Goal: Information Seeking & Learning: Learn about a topic

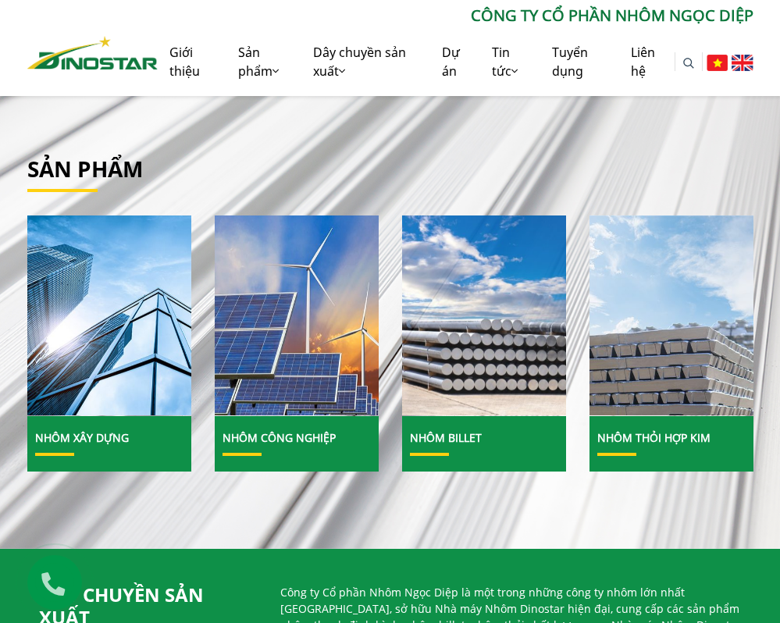
scroll to position [468, 0]
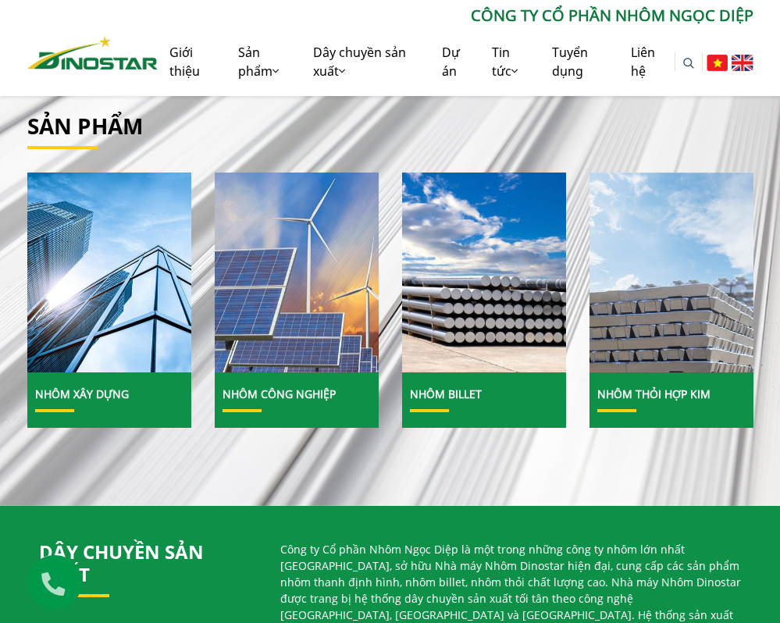
click at [293, 368] on img at bounding box center [296, 272] width 176 height 215
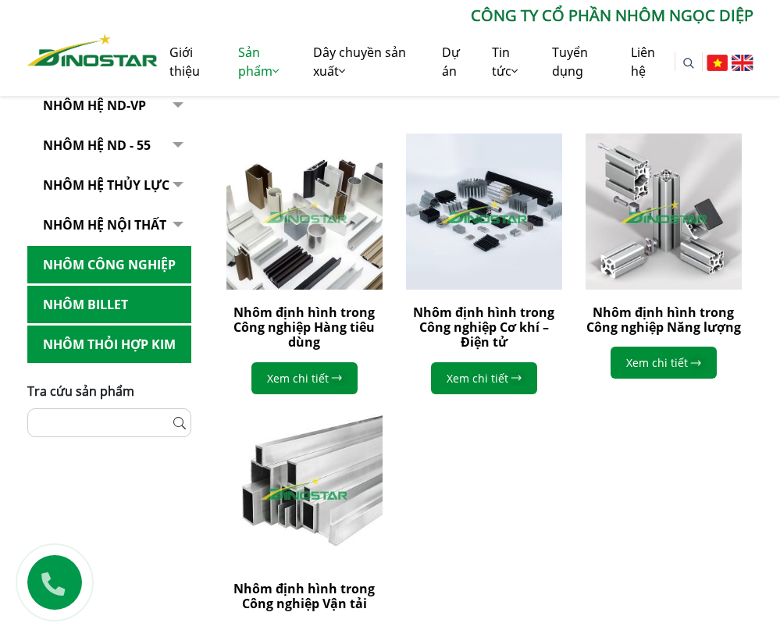
scroll to position [390, 0]
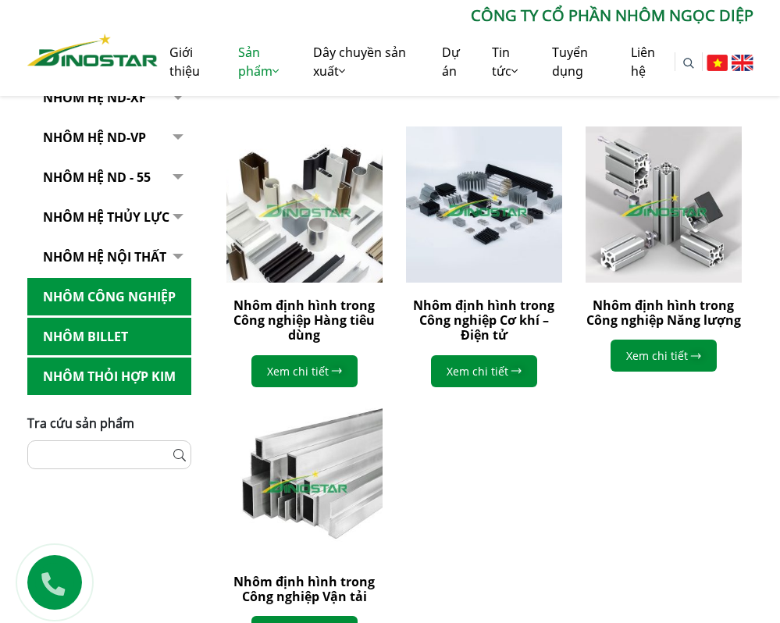
click at [309, 240] on img at bounding box center [305, 205] width 172 height 172
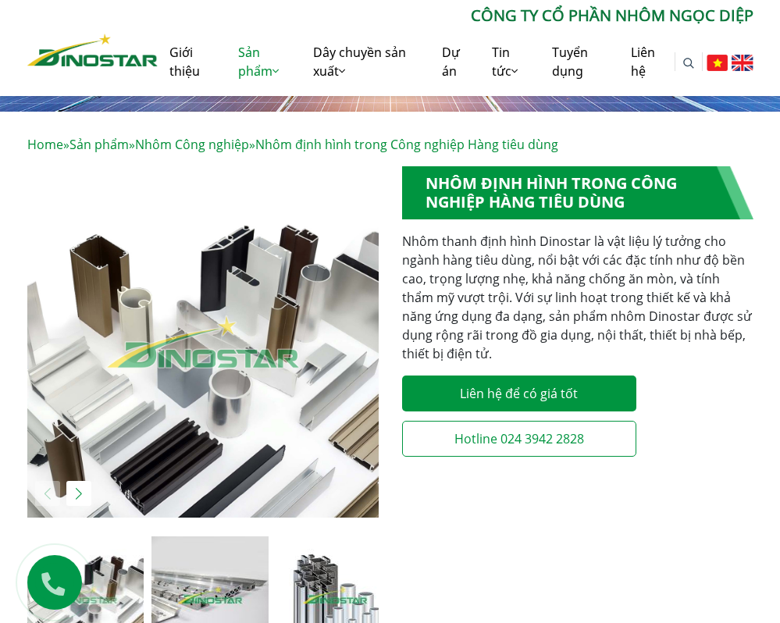
scroll to position [234, 0]
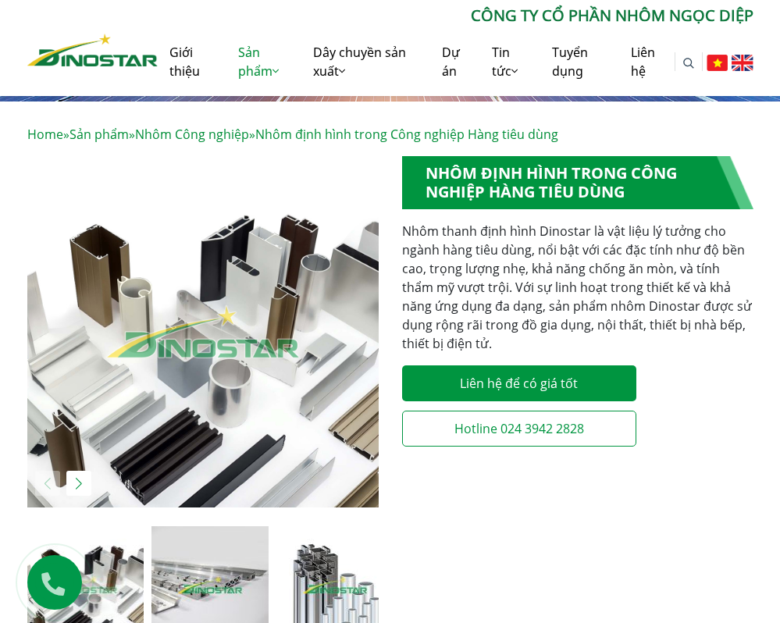
click at [197, 300] on img "1 / 5" at bounding box center [202, 331] width 351 height 351
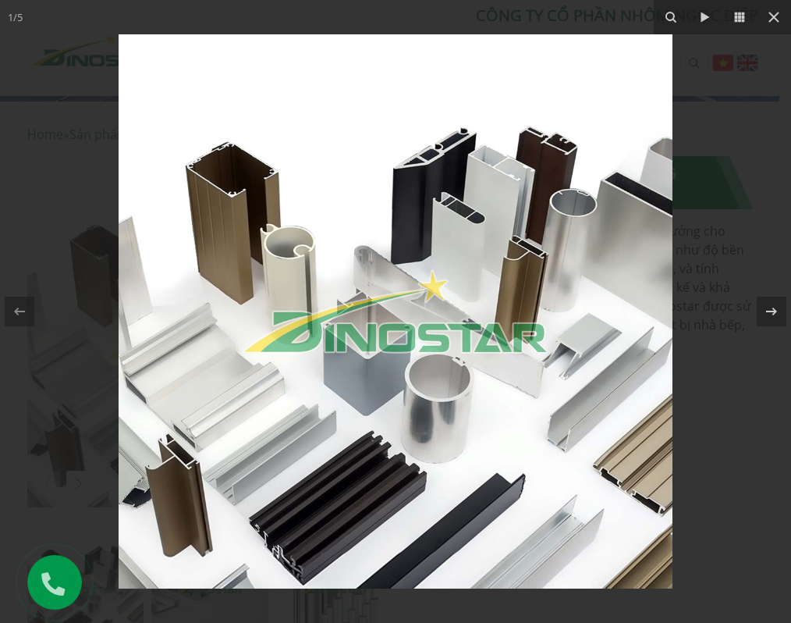
drag, startPoint x: 69, startPoint y: 258, endPoint x: 73, endPoint y: 269, distance: 11.6
click at [69, 258] on div at bounding box center [395, 311] width 791 height 623
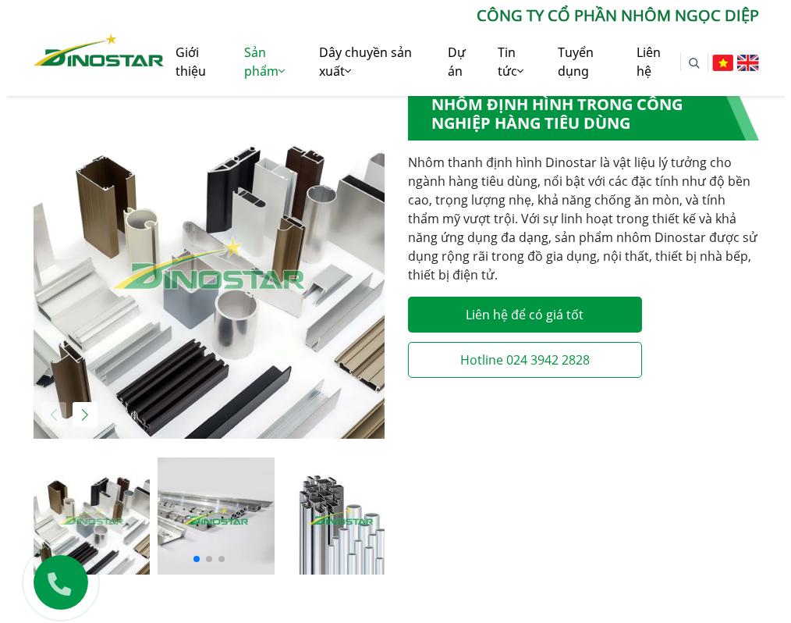
scroll to position [312, 0]
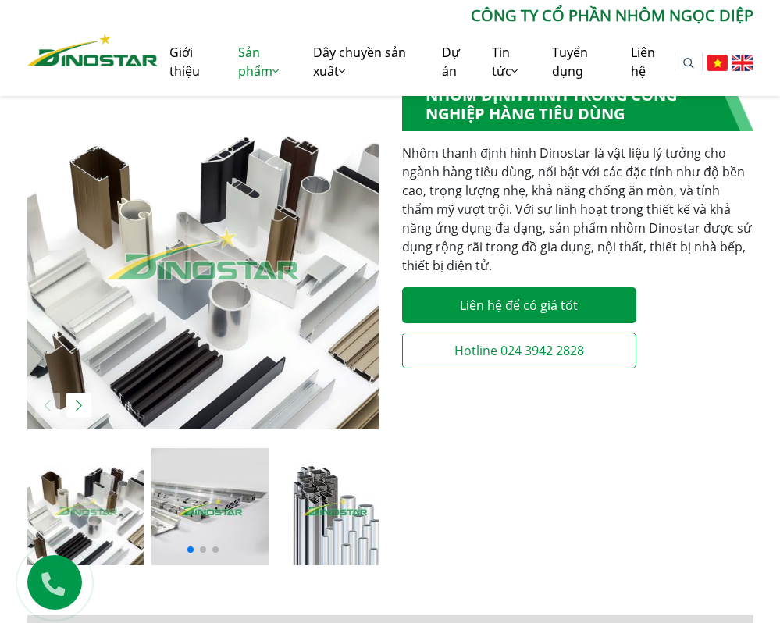
click at [204, 520] on img at bounding box center [209, 506] width 117 height 117
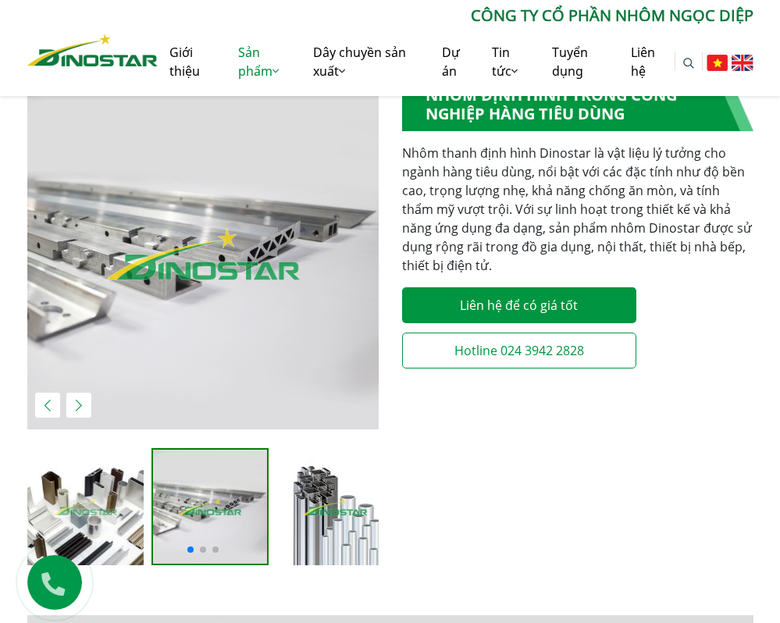
click at [195, 204] on img "2 / 5" at bounding box center [202, 253] width 351 height 351
